Goal: Task Accomplishment & Management: Use online tool/utility

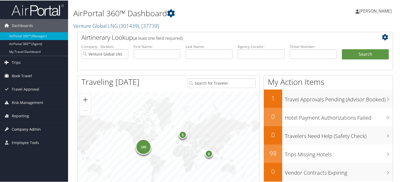
click at [23, 127] on span "Company Admin" at bounding box center [26, 128] width 29 height 13
click at [23, 115] on span "Reporting" at bounding box center [20, 115] width 17 height 13
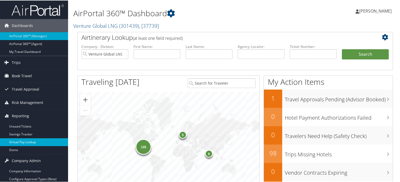
click at [20, 141] on link "Virtual Pay Lookup" at bounding box center [34, 142] width 68 height 8
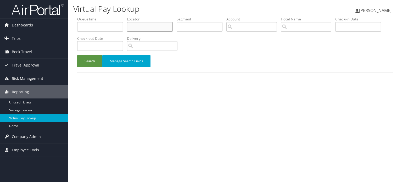
click at [147, 26] on input "text" at bounding box center [150, 27] width 46 height 10
paste input "OWBIFS"
type input "OWBIFS"
click at [89, 59] on button "Search" at bounding box center [89, 61] width 25 height 12
